Goal: Check status

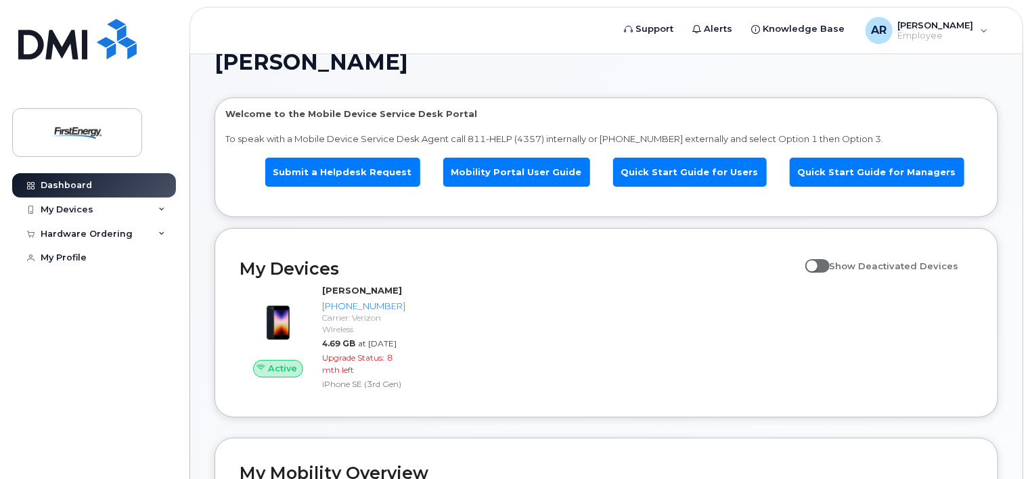
scroll to position [30, 0]
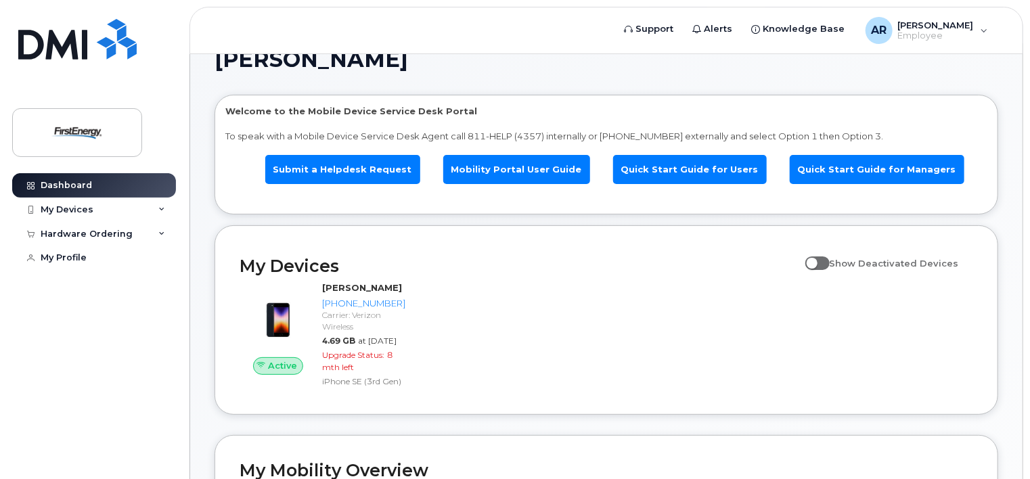
click at [823, 264] on span at bounding box center [817, 263] width 24 height 14
click at [816, 261] on input "Show Deactivated Devices" at bounding box center [810, 255] width 11 height 11
checkbox input "true"
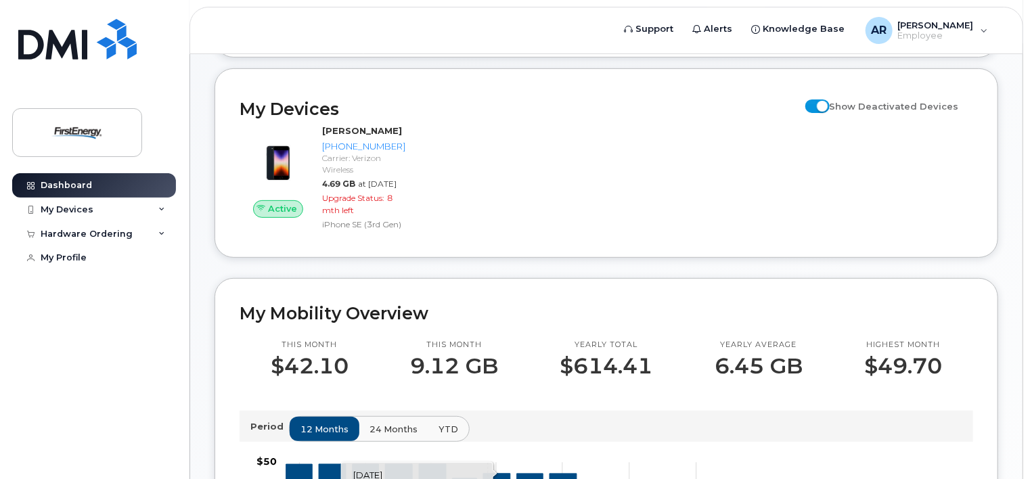
scroll to position [187, 0]
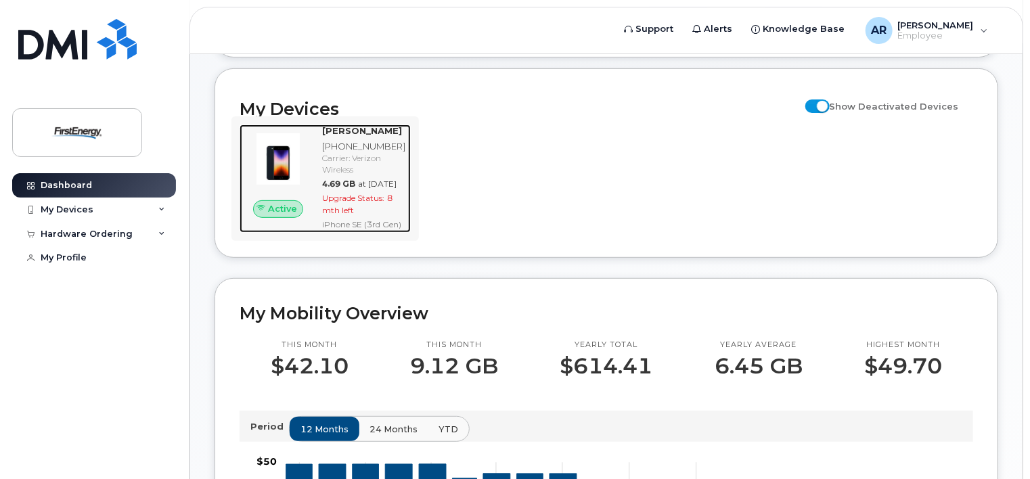
click at [351, 203] on span "Upgrade Status:" at bounding box center [353, 198] width 62 height 10
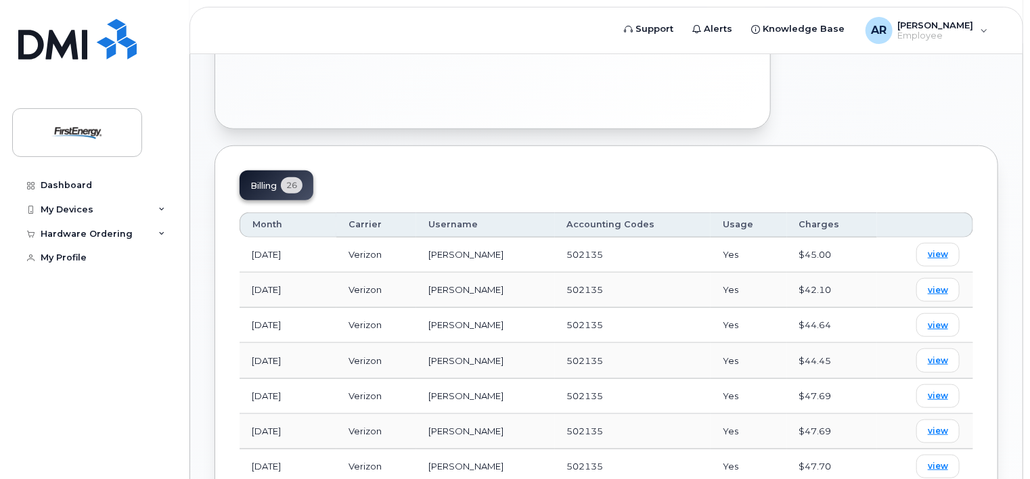
scroll to position [632, 0]
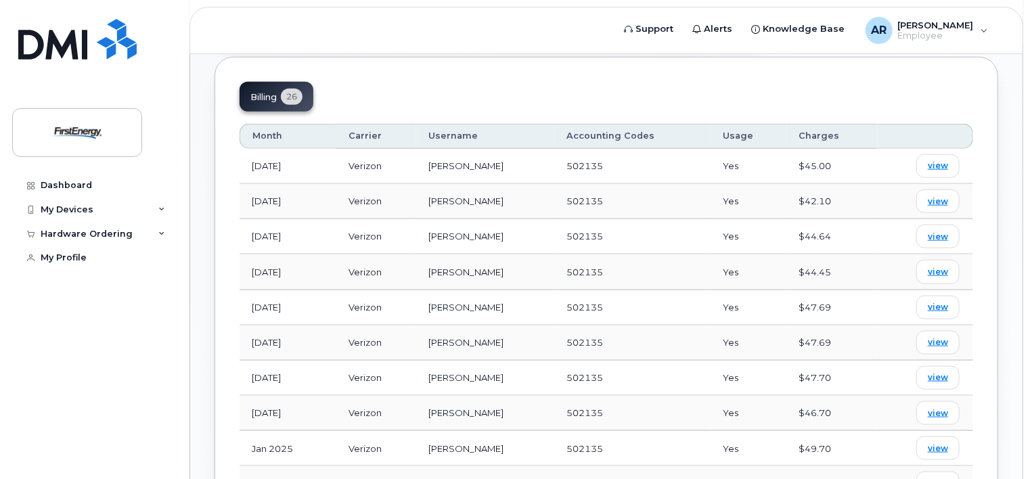
click at [258, 431] on td "Jan 2025" at bounding box center [287, 448] width 97 height 35
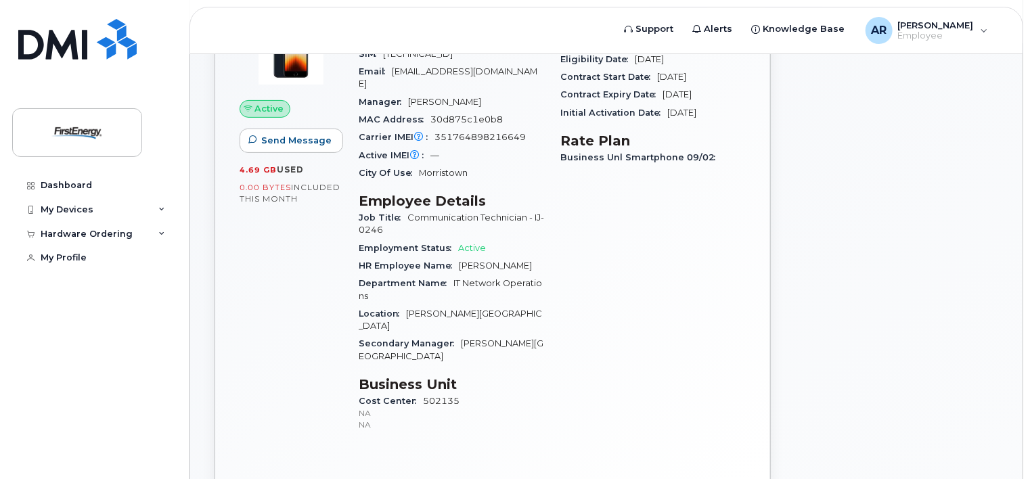
scroll to position [0, 0]
